Goal: Task Accomplishment & Management: Manage account settings

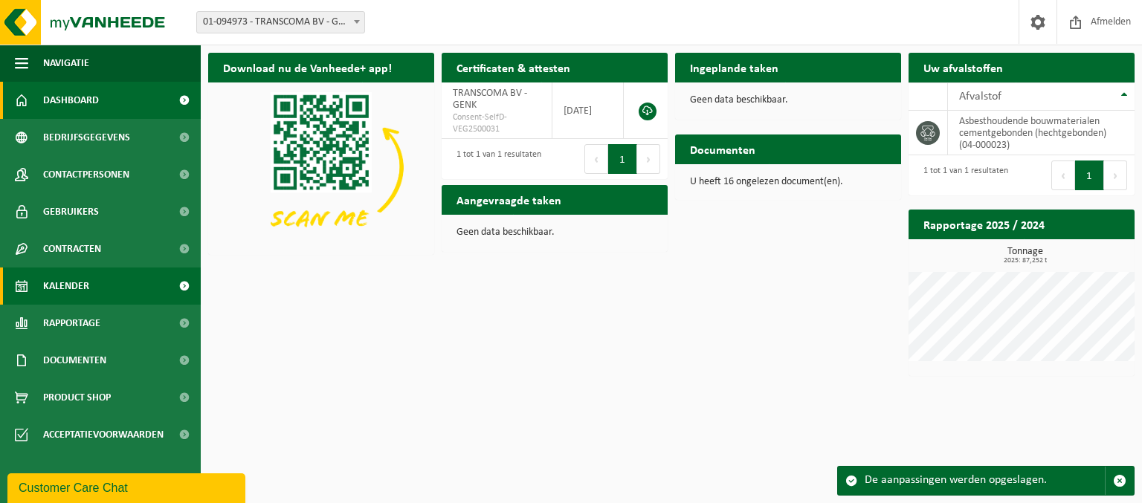
click at [54, 290] on span "Kalender" at bounding box center [66, 286] width 46 height 37
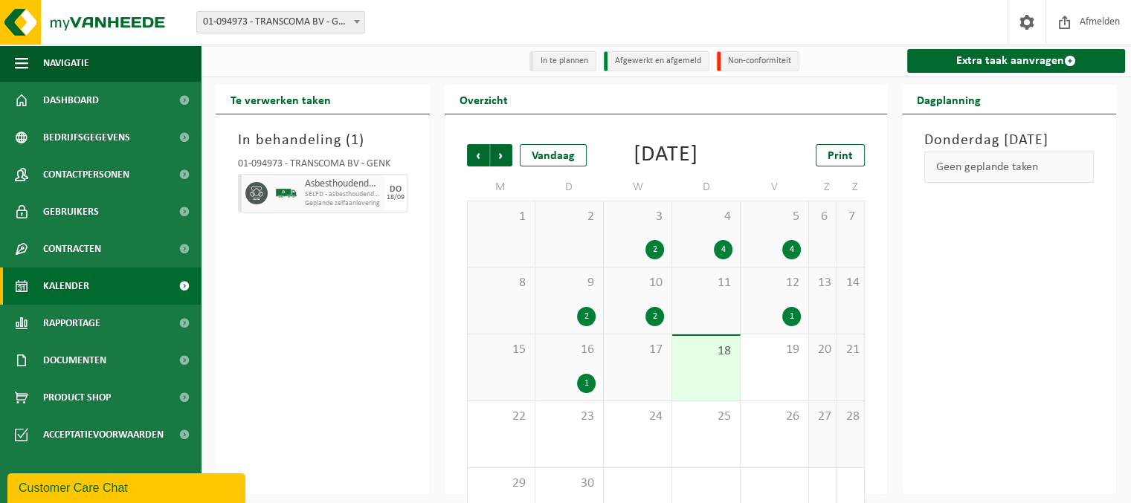
click at [715, 398] on div "18" at bounding box center [706, 368] width 68 height 65
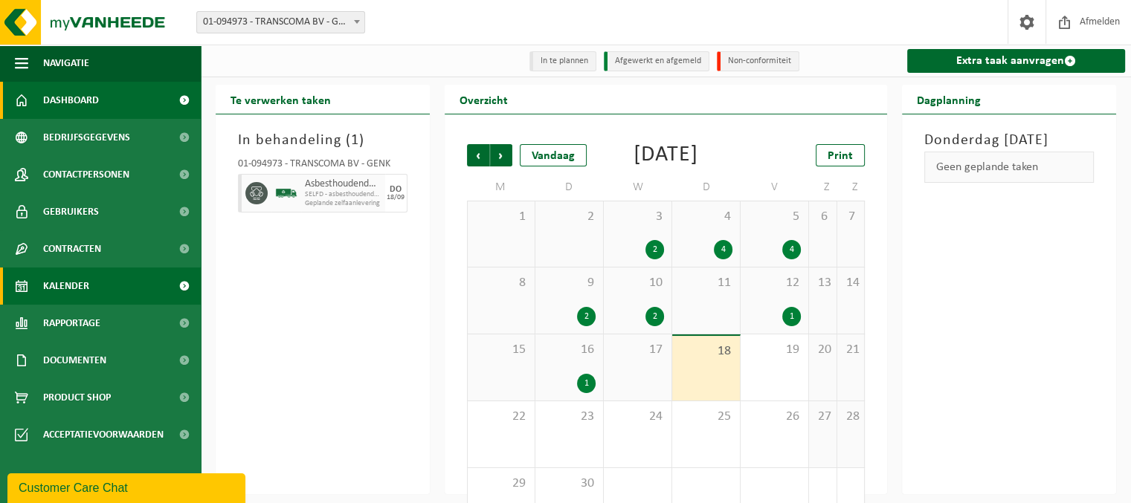
click at [88, 106] on span "Dashboard" at bounding box center [71, 100] width 56 height 37
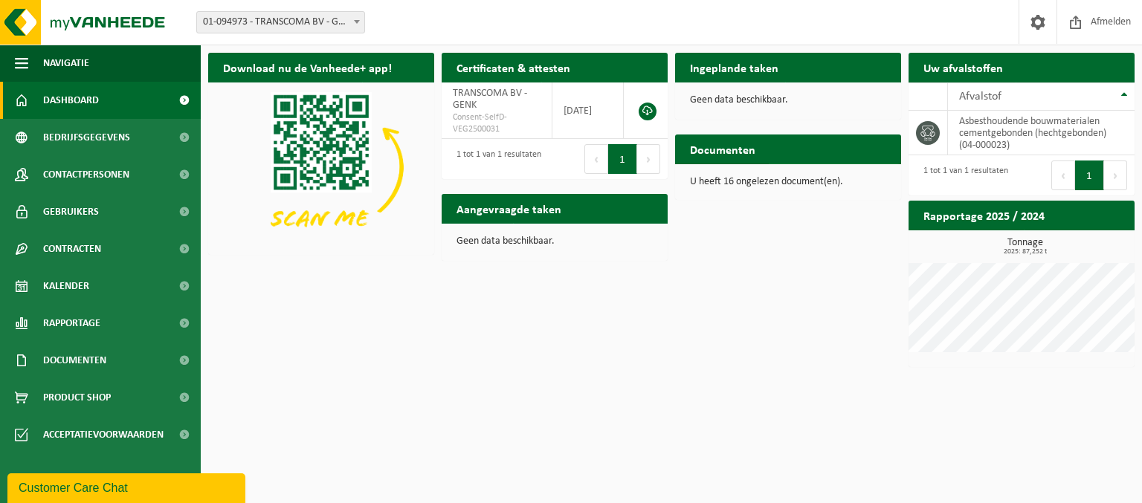
click at [819, 174] on span "Bekijk uw documenten" at bounding box center [827, 179] width 93 height 10
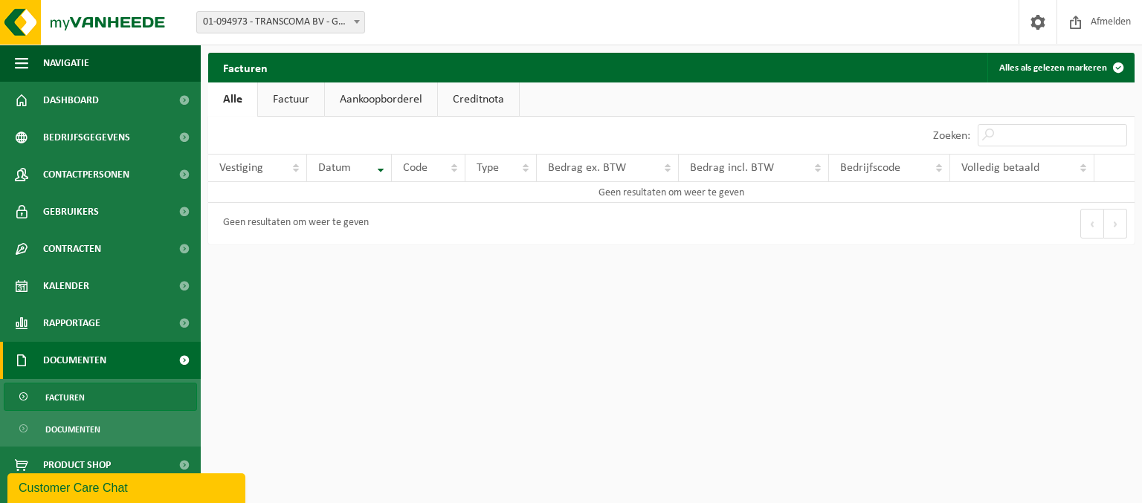
click at [294, 105] on link "Factuur" at bounding box center [291, 100] width 66 height 34
click at [231, 97] on link "Alle" at bounding box center [232, 100] width 48 height 34
click at [100, 97] on link "Dashboard" at bounding box center [100, 100] width 201 height 37
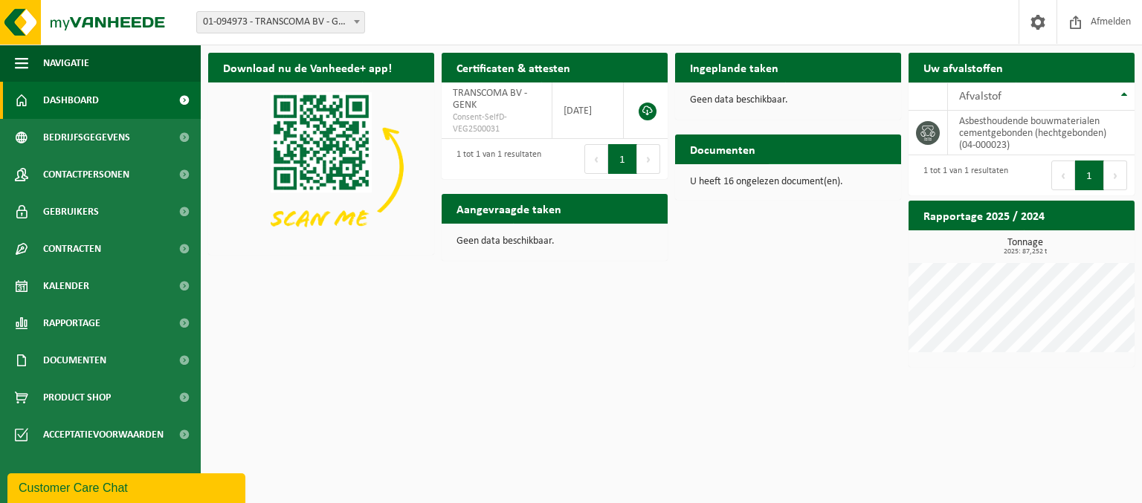
click at [885, 164] on span at bounding box center [885, 179] width 30 height 30
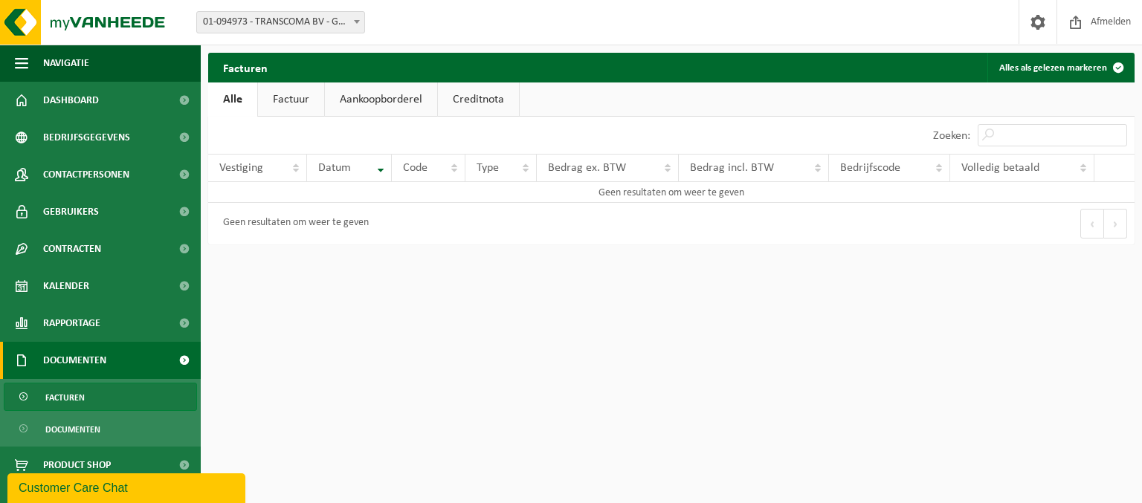
click at [388, 101] on link "Aankoopborderel" at bounding box center [381, 100] width 112 height 34
click at [486, 100] on link "Creditnota" at bounding box center [485, 100] width 81 height 34
click at [390, 100] on link "Aankoopborderel" at bounding box center [380, 100] width 112 height 34
click at [281, 103] on link "Factuur" at bounding box center [290, 100] width 66 height 34
click at [295, 170] on th "Vestiging" at bounding box center [257, 168] width 99 height 28
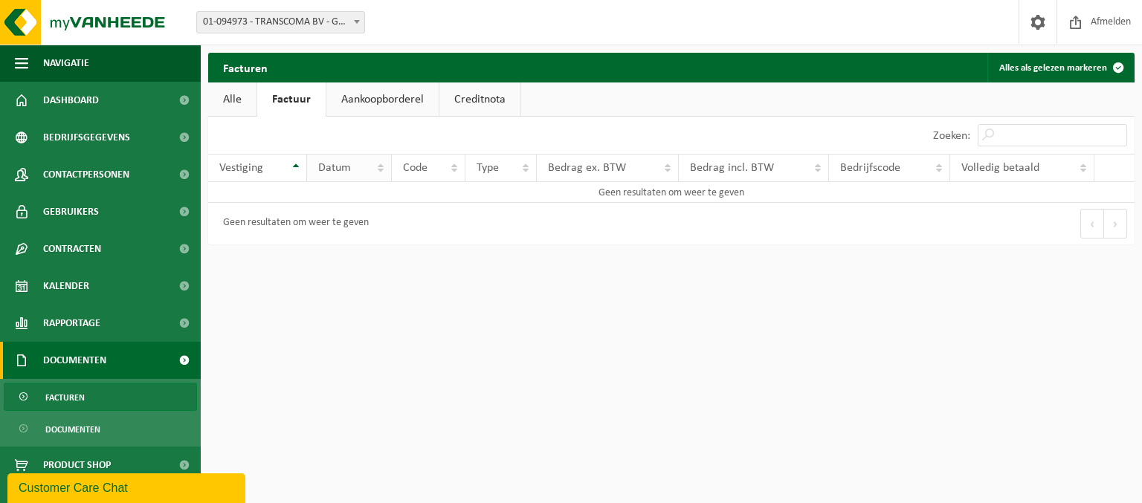
click at [331, 165] on span "Datum" at bounding box center [334, 168] width 33 height 12
click at [227, 91] on link "Alle" at bounding box center [232, 100] width 48 height 34
click at [73, 400] on span "Facturen" at bounding box center [64, 398] width 39 height 28
click at [74, 429] on span "Documenten" at bounding box center [72, 430] width 55 height 28
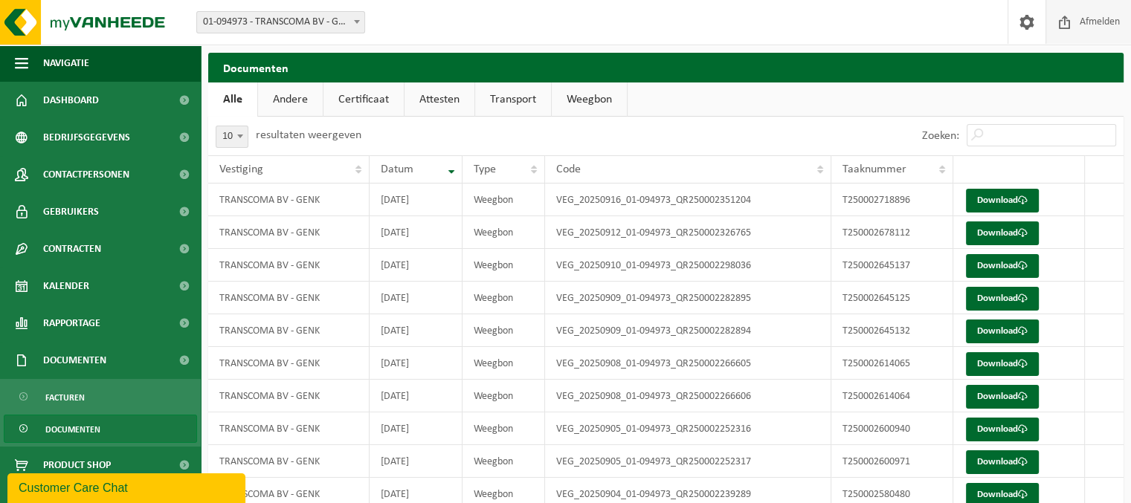
click at [1103, 22] on span "Afmelden" at bounding box center [1100, 22] width 48 height 44
